Goal: Transaction & Acquisition: Purchase product/service

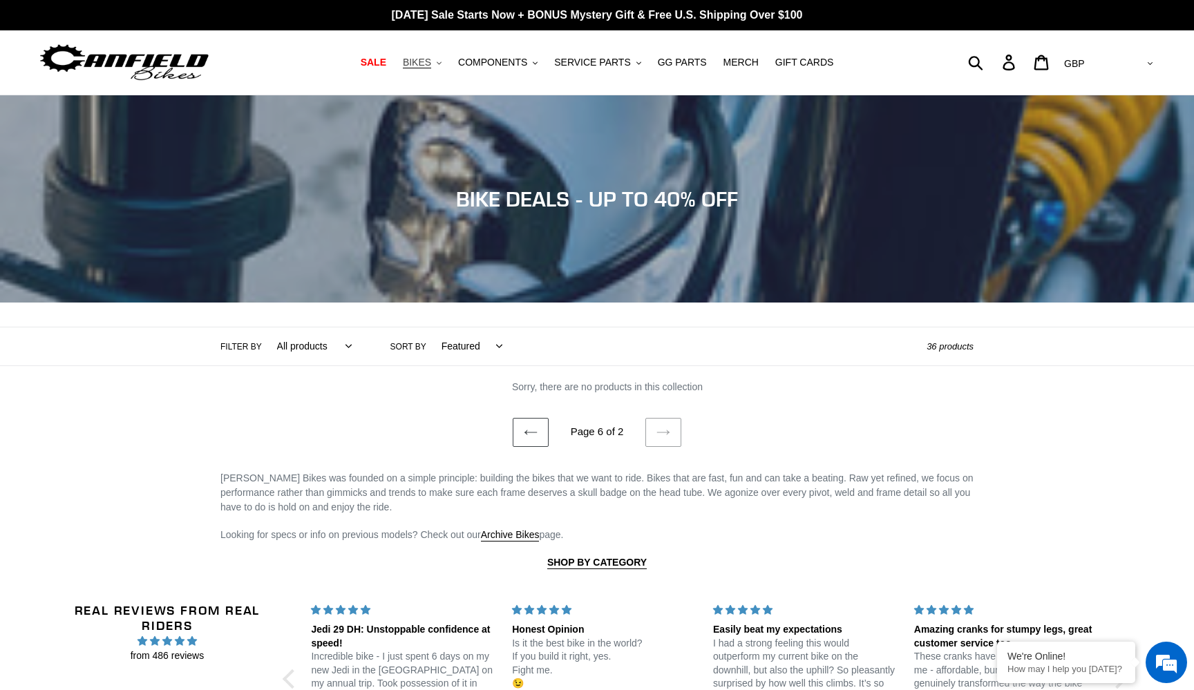
click at [417, 58] on span "BIKES" at bounding box center [417, 63] width 28 height 12
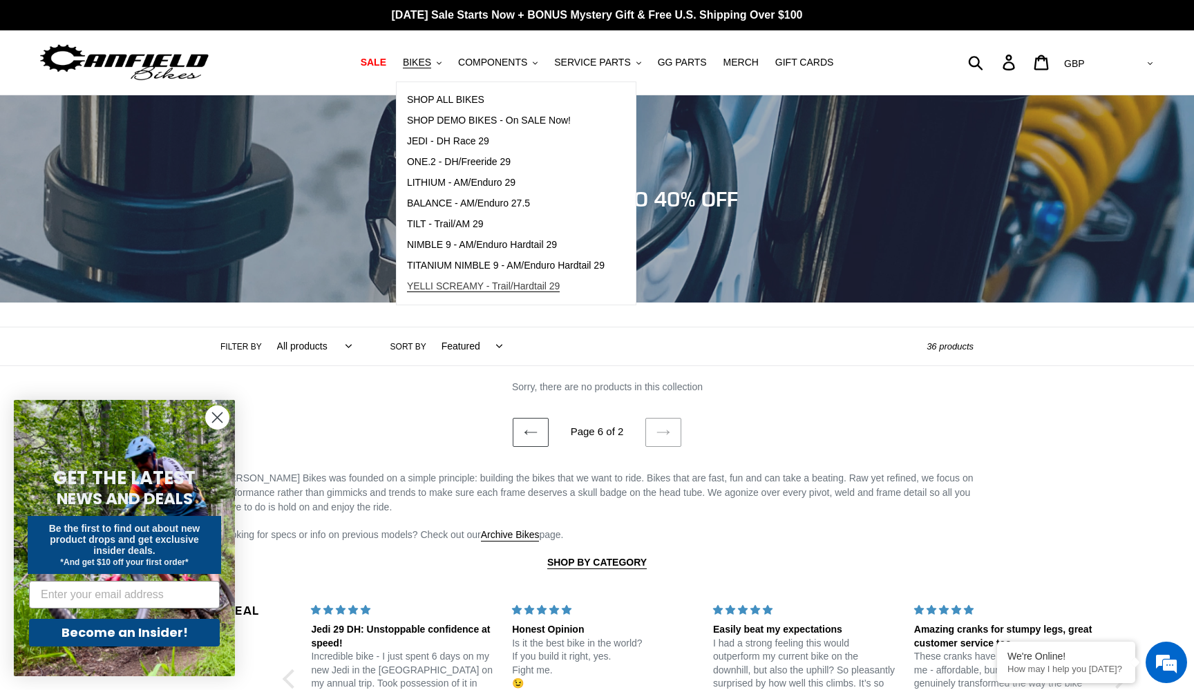
click at [440, 281] on span "YELLI SCREAMY - Trail/Hardtail 29" at bounding box center [483, 287] width 153 height 12
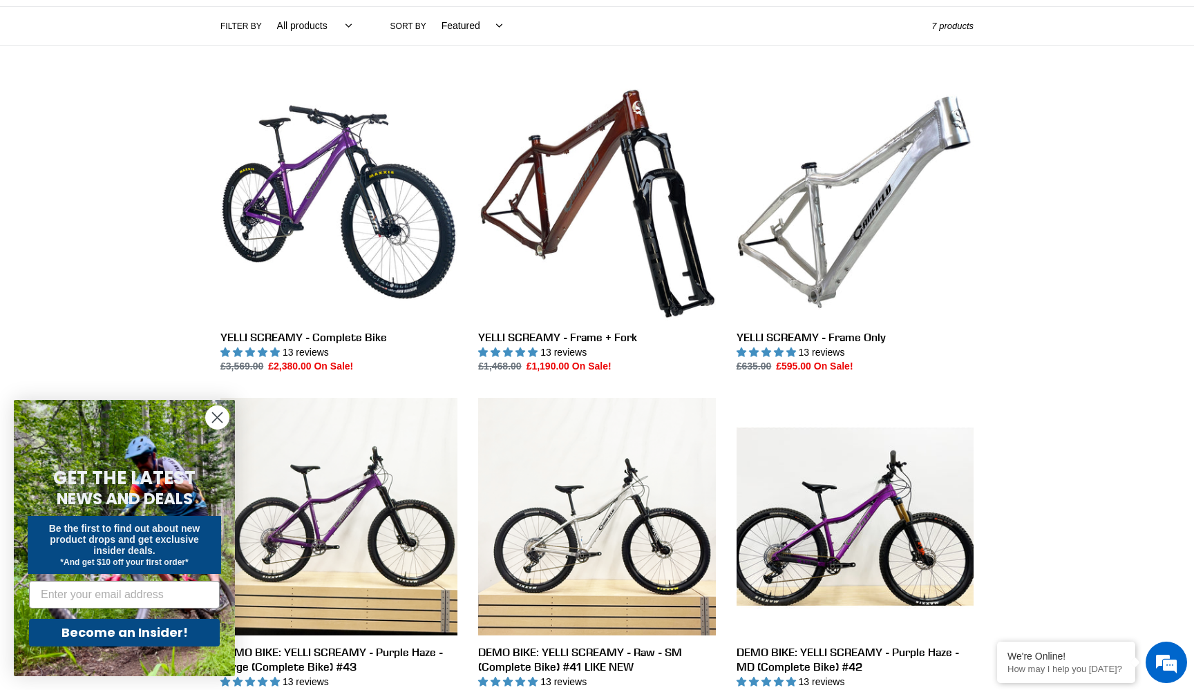
scroll to position [320, 0]
click at [222, 420] on circle "Close dialog" at bounding box center [217, 417] width 23 height 23
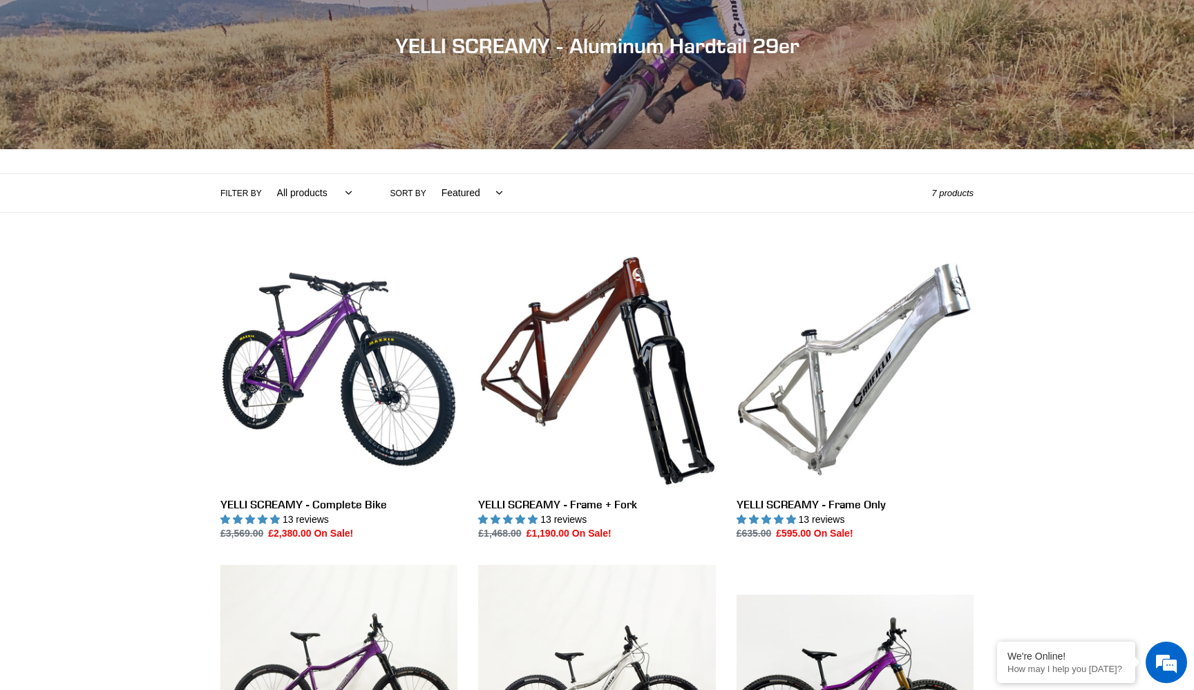
scroll to position [97, 0]
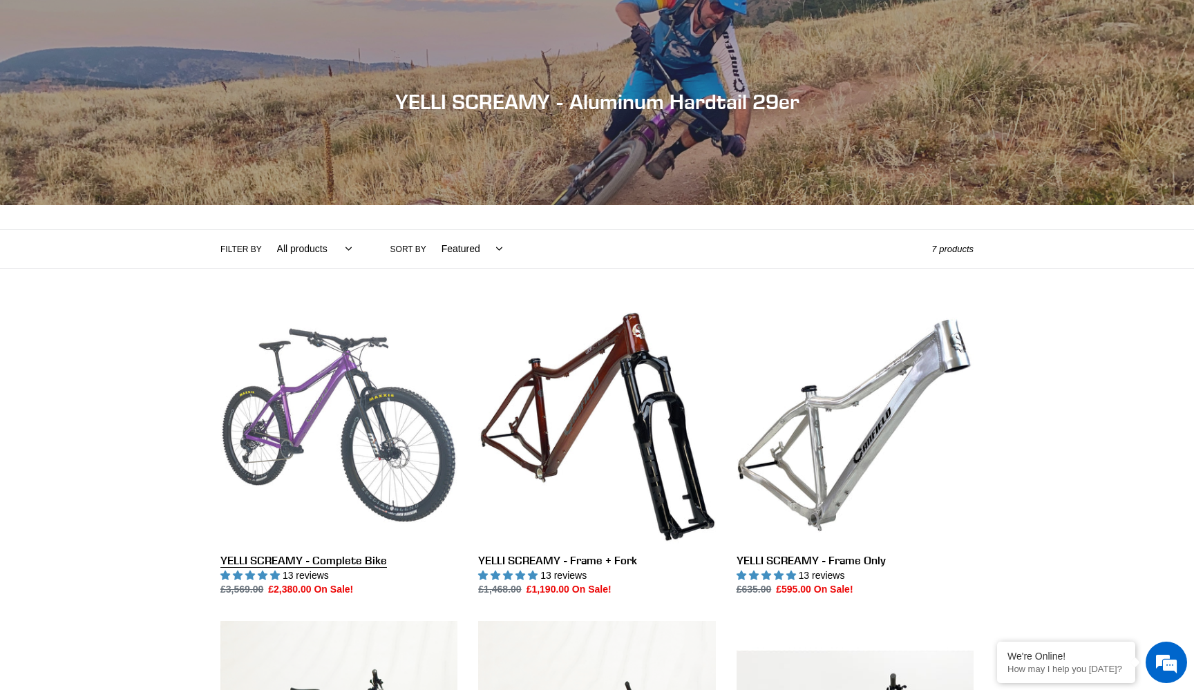
click at [333, 424] on link "YELLI SCREAMY - Complete Bike" at bounding box center [338, 452] width 237 height 291
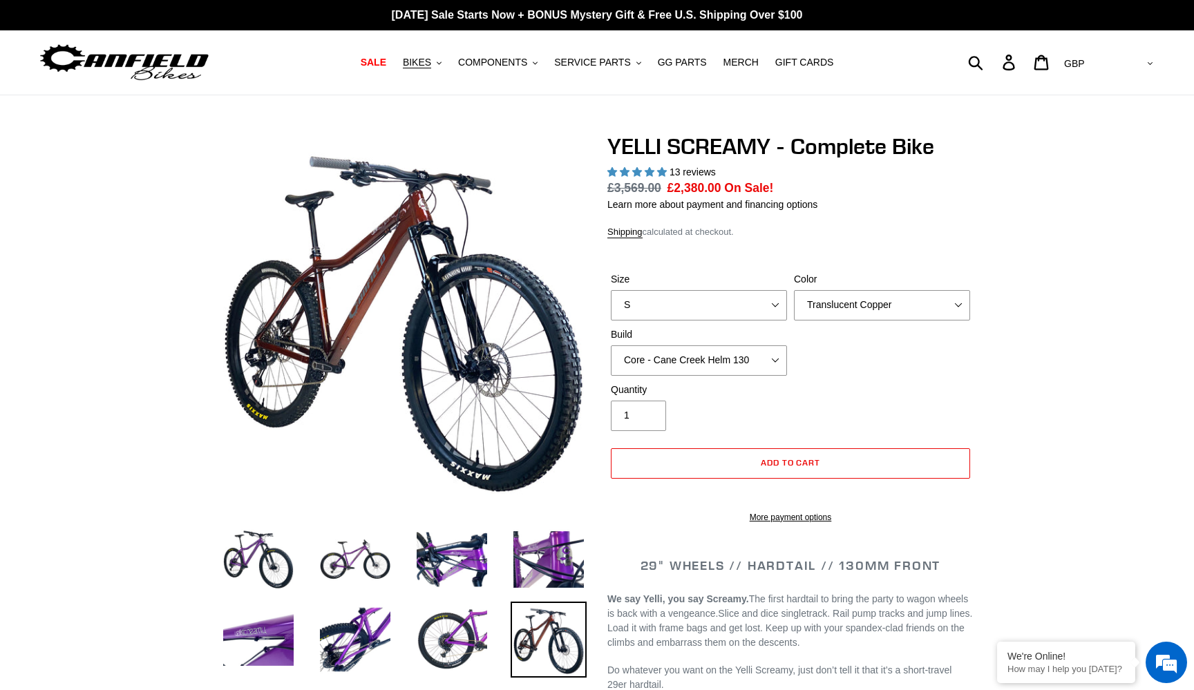
select select "highest-rating"
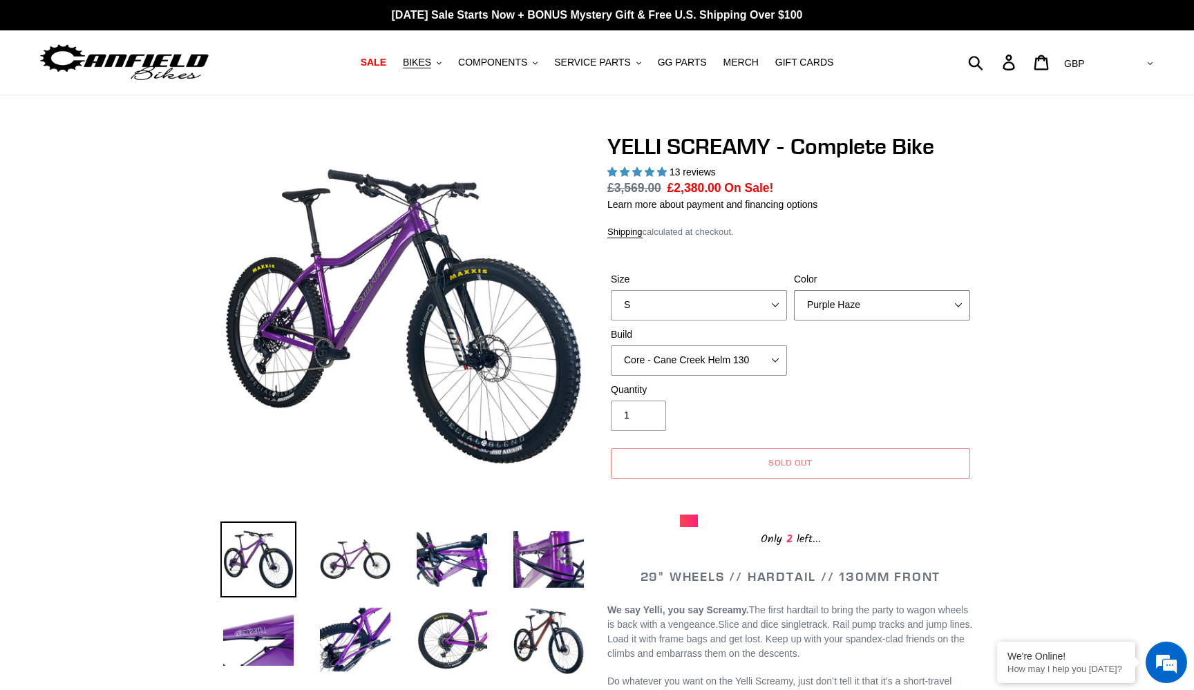
click at [901, 302] on select "Translucent Copper Purple Haze Raw" at bounding box center [882, 305] width 176 height 30
select select "Raw"
